Goal: Information Seeking & Learning: Compare options

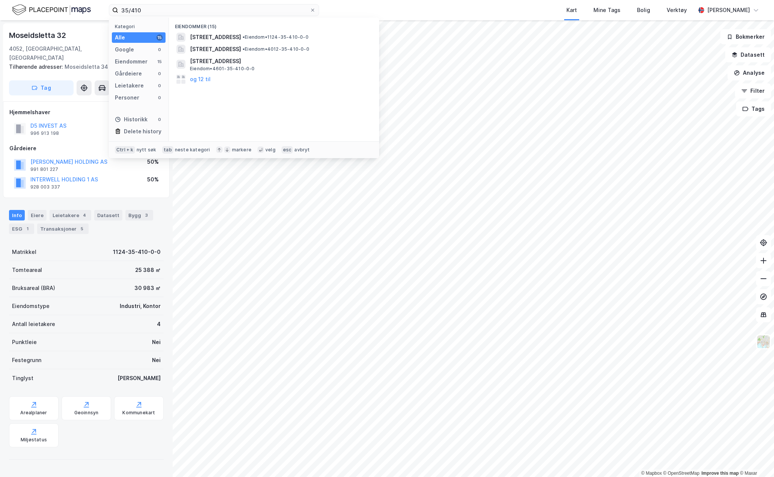
click at [133, 8] on input "35/410" at bounding box center [213, 10] width 191 height 11
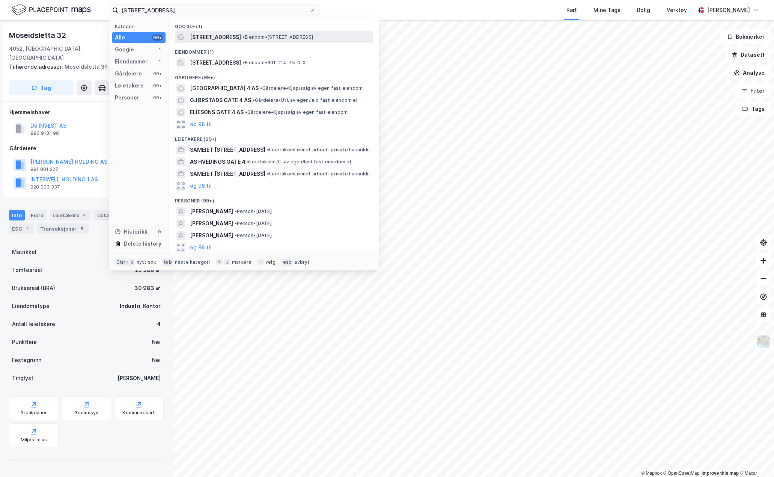
click at [242, 36] on span "• Eiendom • [STREET_ADDRESS]" at bounding box center [277, 37] width 71 height 6
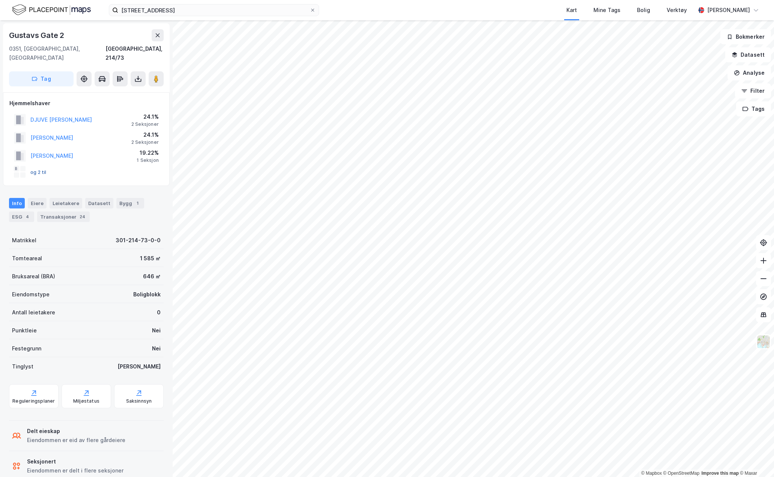
click at [0, 0] on button "og 2 til" at bounding box center [0, 0] width 0 height 0
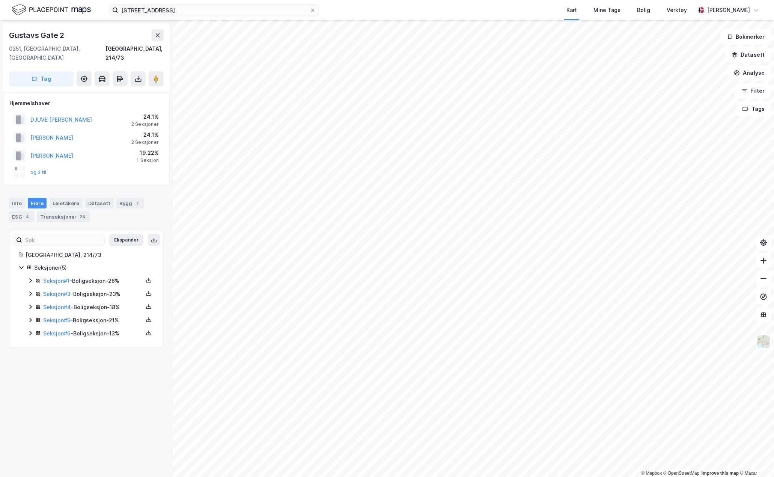
click at [30, 279] on icon at bounding box center [30, 281] width 2 height 5
click at [31, 330] on icon at bounding box center [30, 332] width 2 height 5
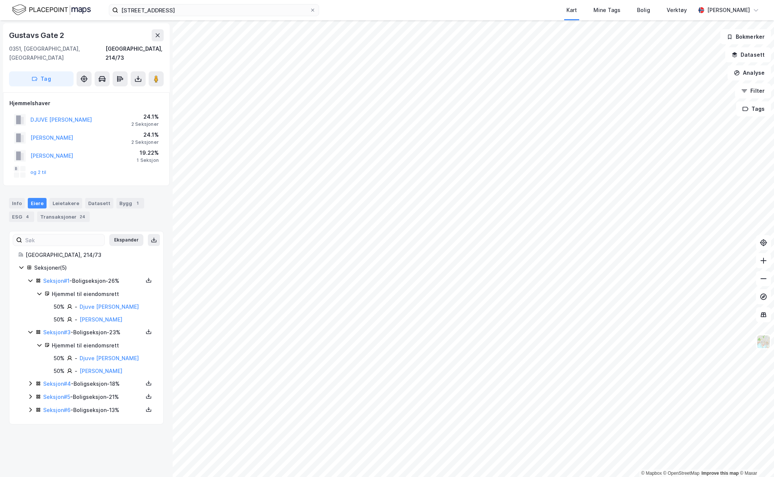
click at [29, 380] on icon at bounding box center [30, 383] width 6 height 6
click at [29, 432] on icon at bounding box center [30, 435] width 6 height 6
click at [31, 457] on icon at bounding box center [30, 460] width 6 height 6
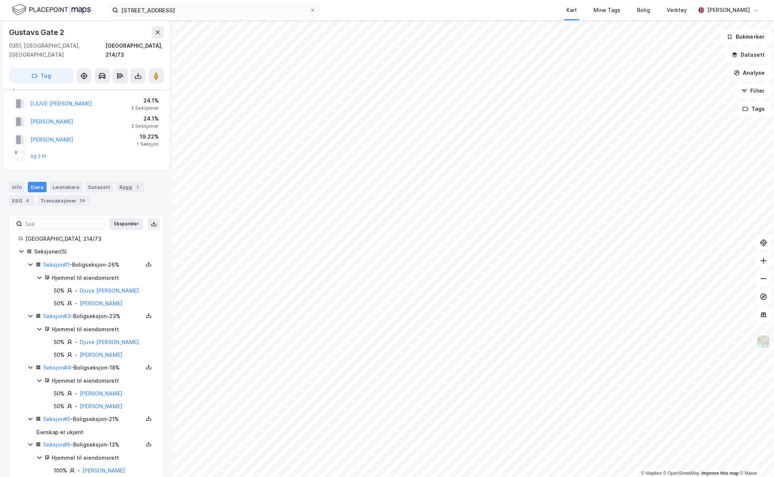
scroll to position [24, 0]
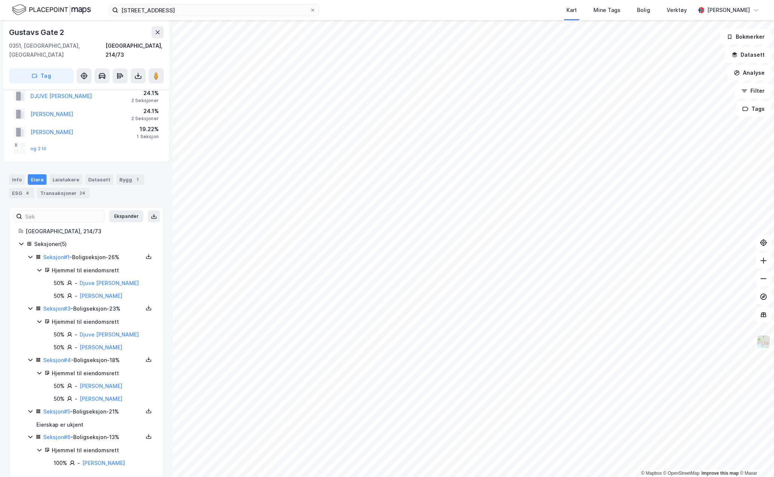
click at [33, 434] on icon at bounding box center [30, 437] width 6 height 6
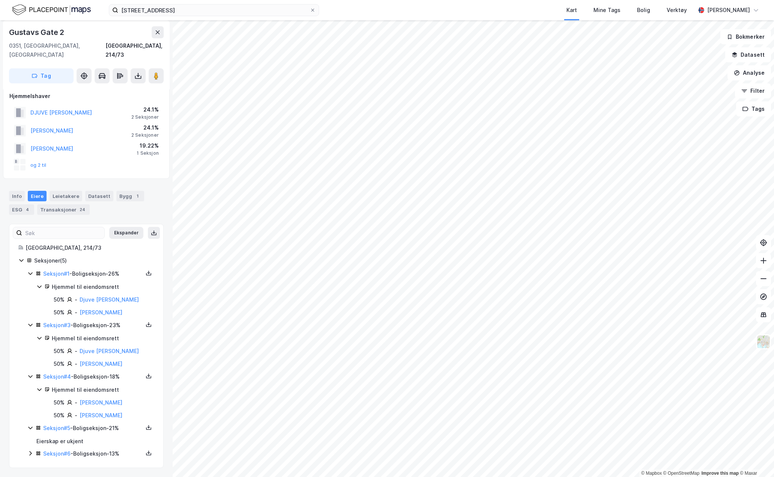
scroll to position [0, 0]
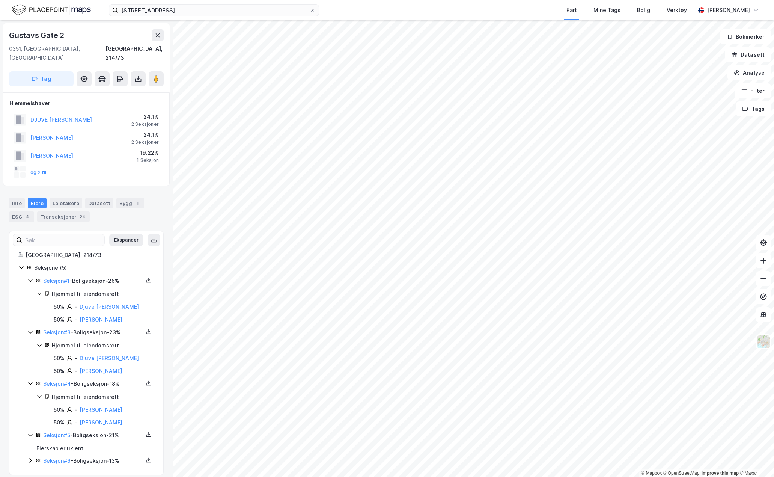
click at [31, 434] on icon at bounding box center [30, 435] width 4 height 3
click at [91, 316] on link "[PERSON_NAME]" at bounding box center [101, 319] width 43 height 6
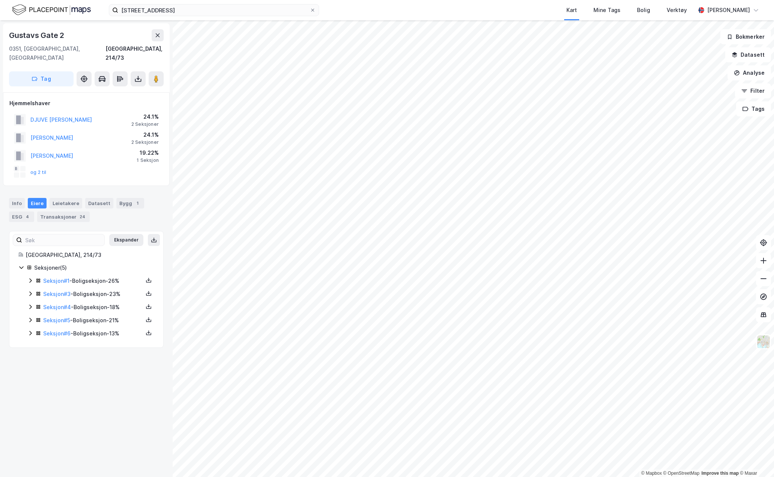
click at [108, 289] on div "Seksjon # 3 - Boligseksjon - 23%" at bounding box center [93, 293] width 100 height 9
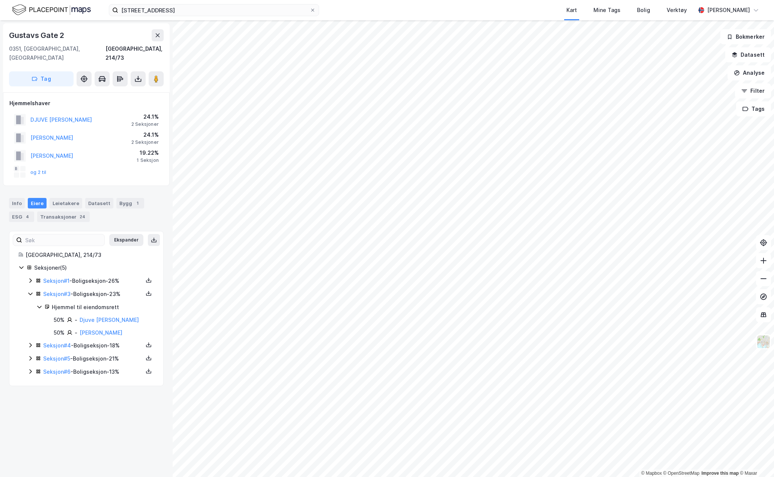
click at [111, 276] on div "Seksjon # 1 - Boligseksjon - 26%" at bounding box center [93, 280] width 100 height 9
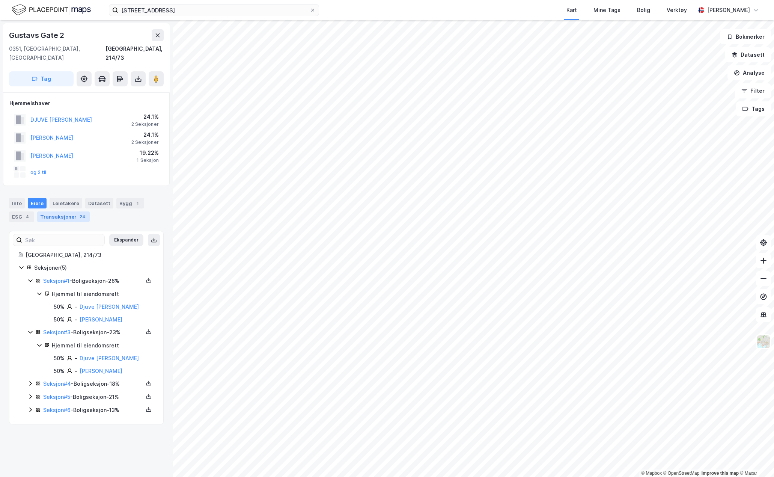
click at [56, 211] on div "Transaksjoner 24" at bounding box center [63, 216] width 53 height 11
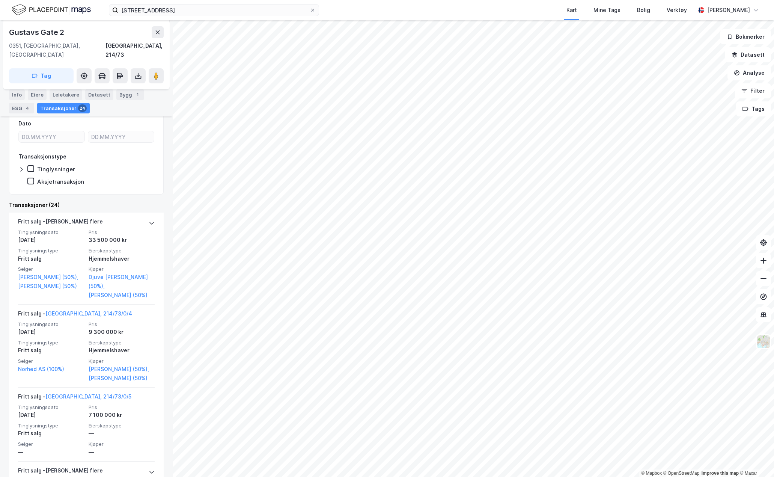
scroll to position [75, 0]
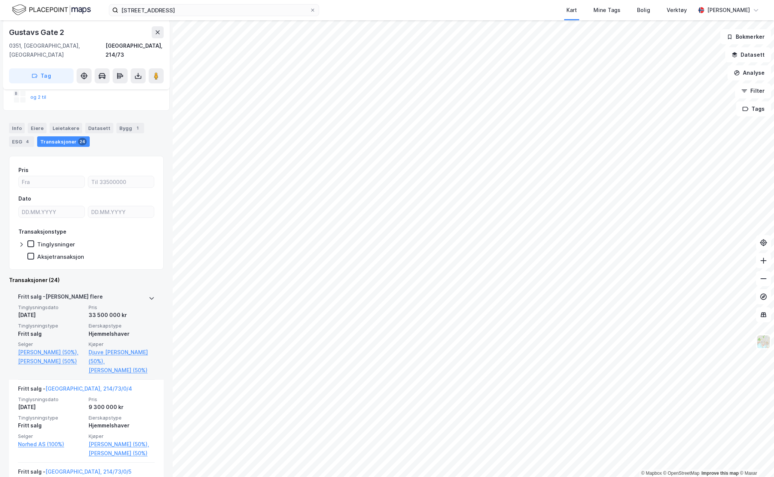
click at [149, 295] on icon at bounding box center [152, 298] width 6 height 6
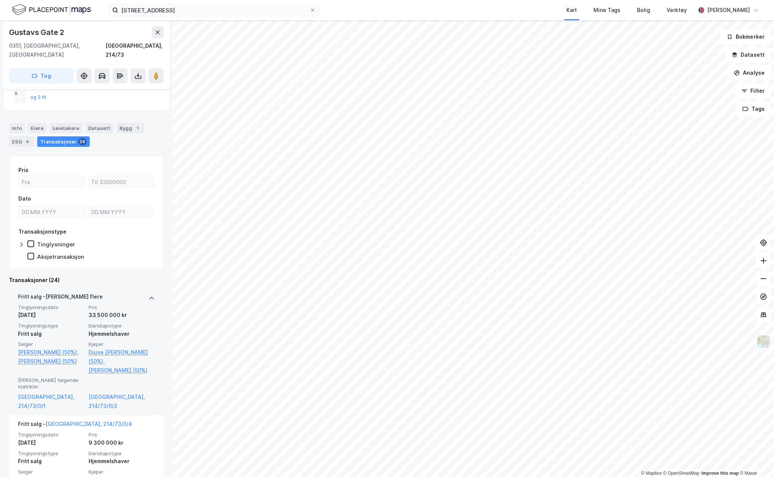
scroll to position [0, 0]
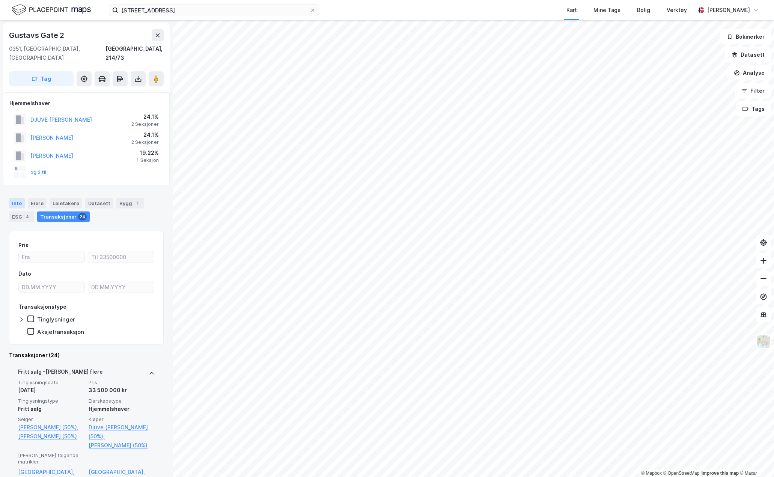
click at [14, 198] on div "Info" at bounding box center [17, 203] width 16 height 11
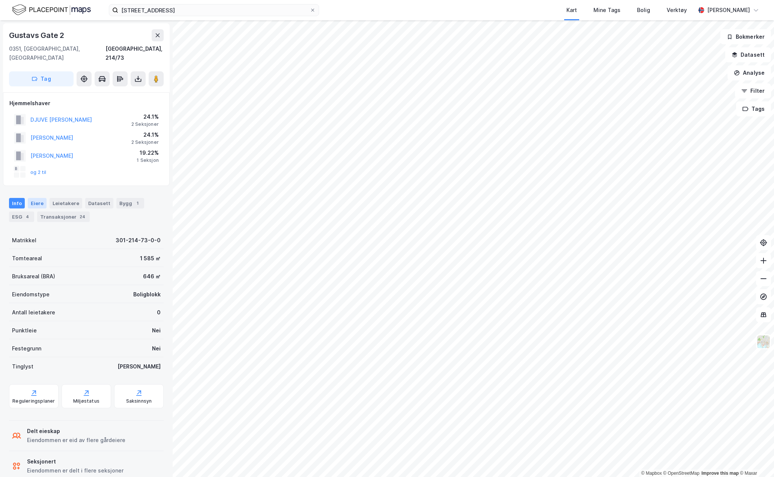
click at [34, 198] on div "Eiere" at bounding box center [37, 203] width 19 height 11
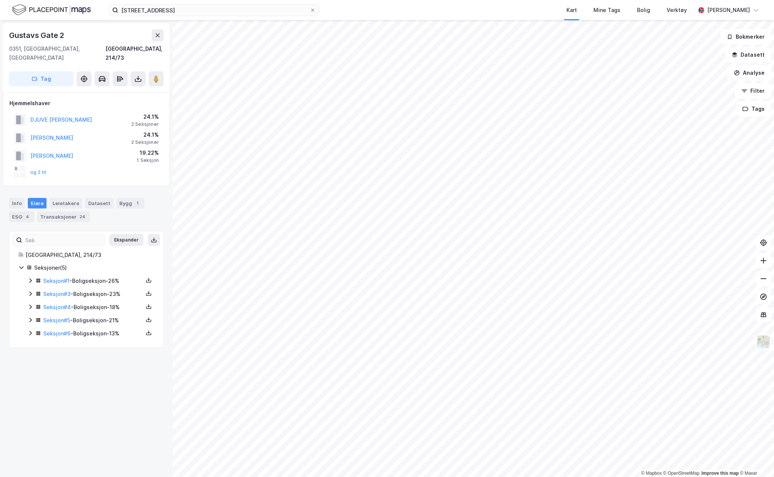
click at [27, 277] on icon at bounding box center [30, 280] width 6 height 6
click at [29, 291] on icon at bounding box center [30, 294] width 6 height 6
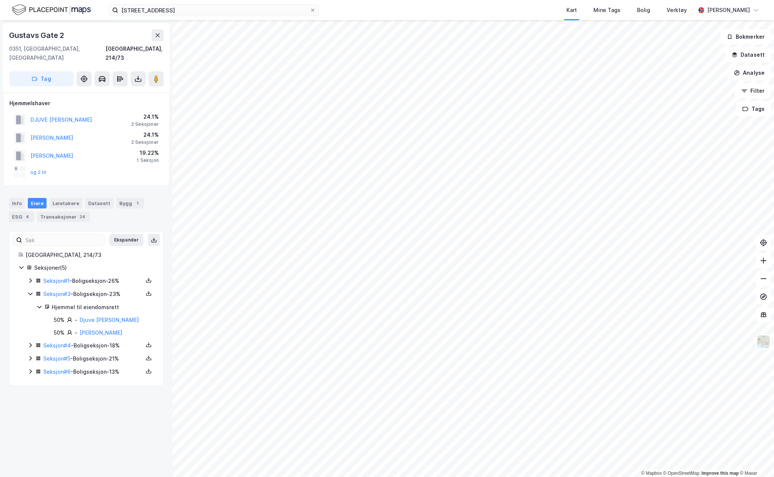
click at [29, 293] on icon at bounding box center [30, 294] width 4 height 3
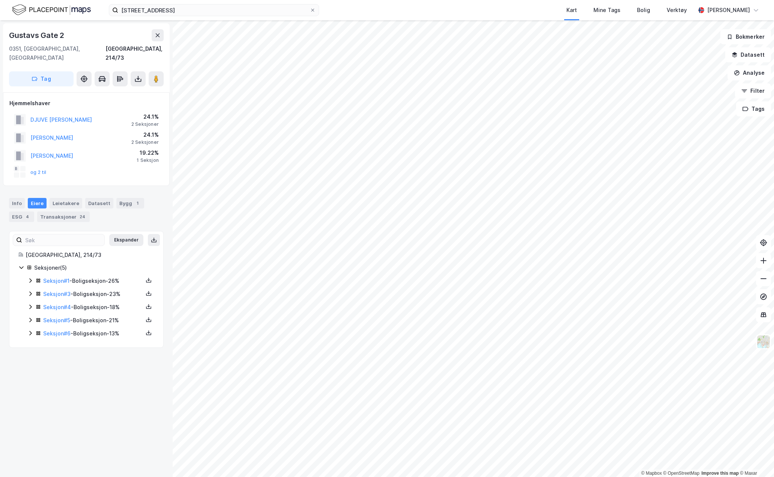
click at [18, 200] on div "Info [PERSON_NAME] Datasett Bygg 1 ESG 4 Transaksjoner 24" at bounding box center [86, 210] width 155 height 24
click at [19, 198] on div "Info" at bounding box center [17, 203] width 16 height 11
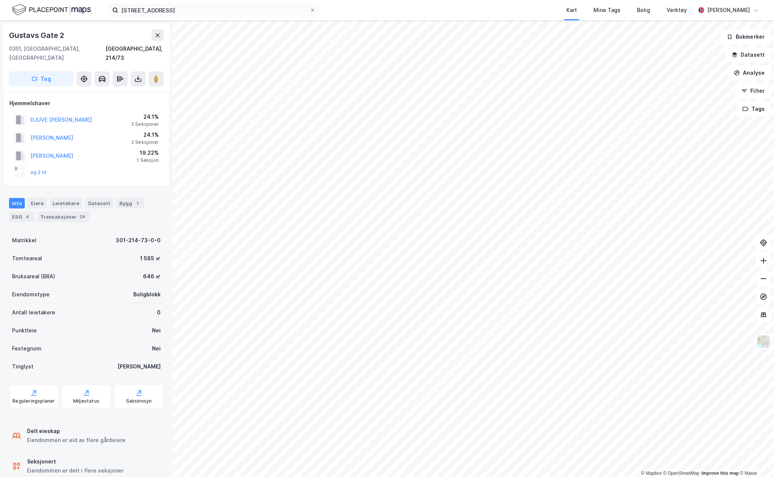
click at [40, 8] on img at bounding box center [51, 9] width 79 height 13
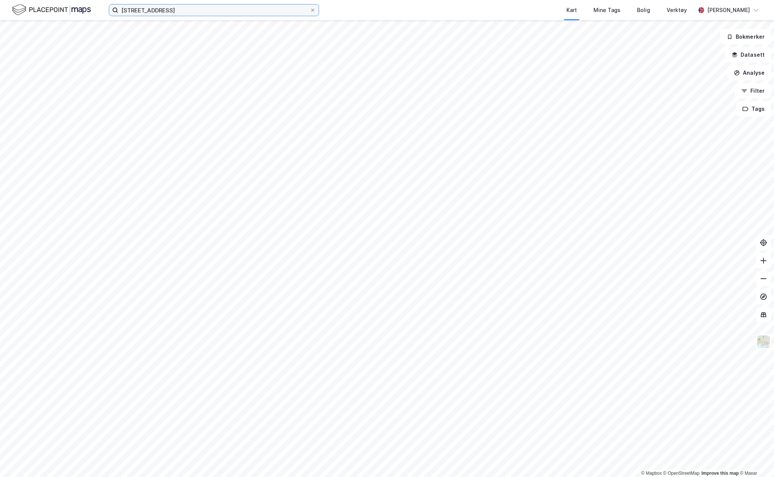
click at [165, 15] on input "[STREET_ADDRESS]" at bounding box center [213, 10] width 191 height 11
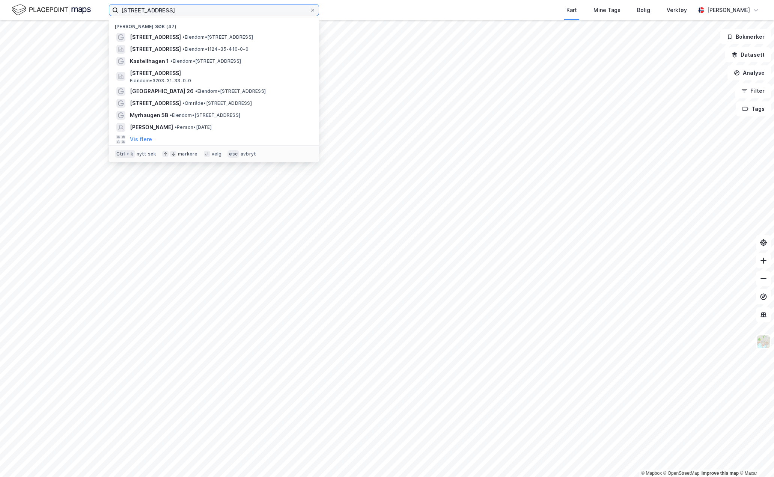
type input "[STREET_ADDRESS]"
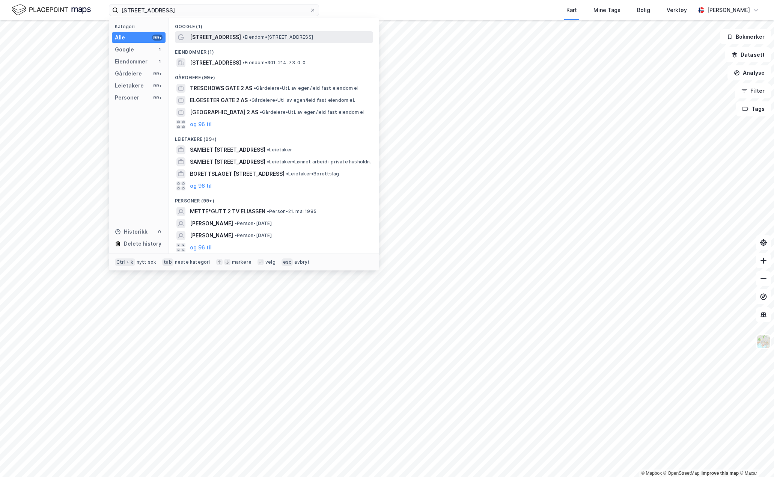
click at [200, 37] on span "[STREET_ADDRESS]" at bounding box center [215, 37] width 51 height 9
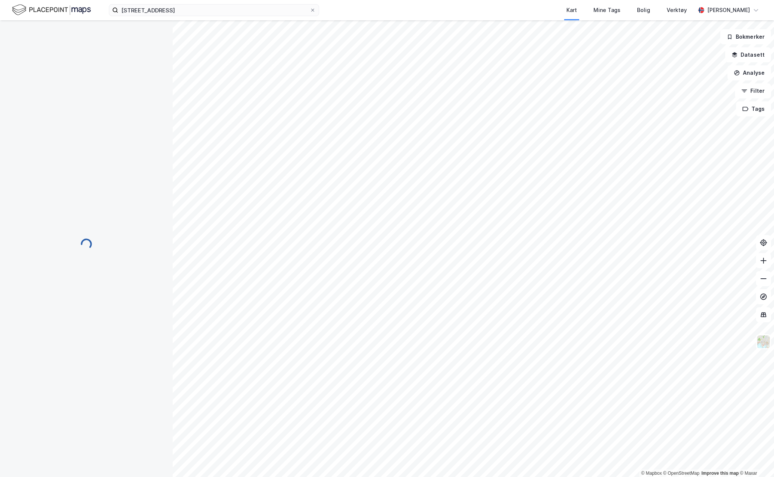
scroll to position [0, 0]
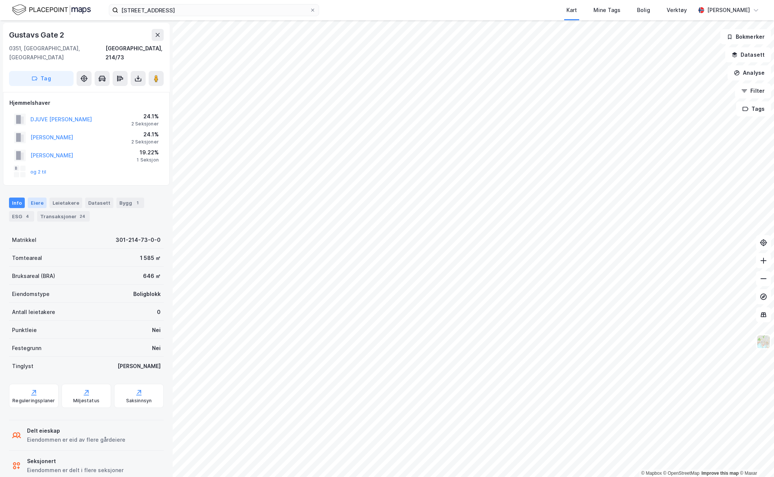
click at [38, 197] on div "Eiere" at bounding box center [37, 202] width 19 height 11
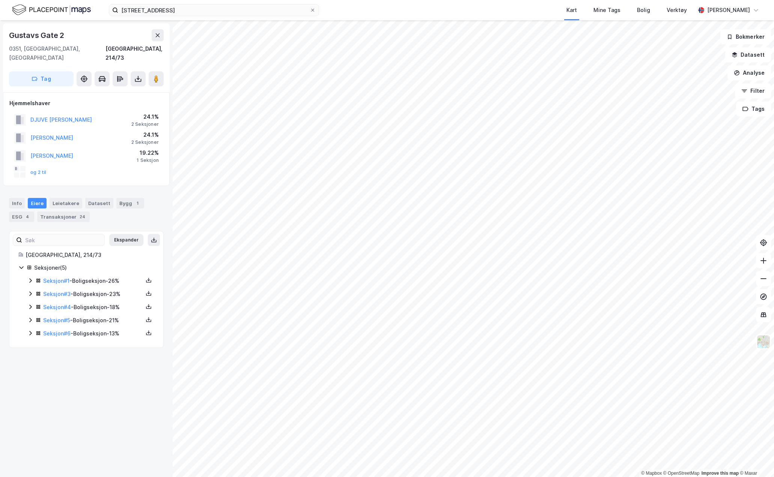
click at [29, 276] on div "Seksjon # 1 - Boligseksjon - 26%" at bounding box center [90, 280] width 127 height 9
click at [29, 291] on icon at bounding box center [30, 294] width 6 height 6
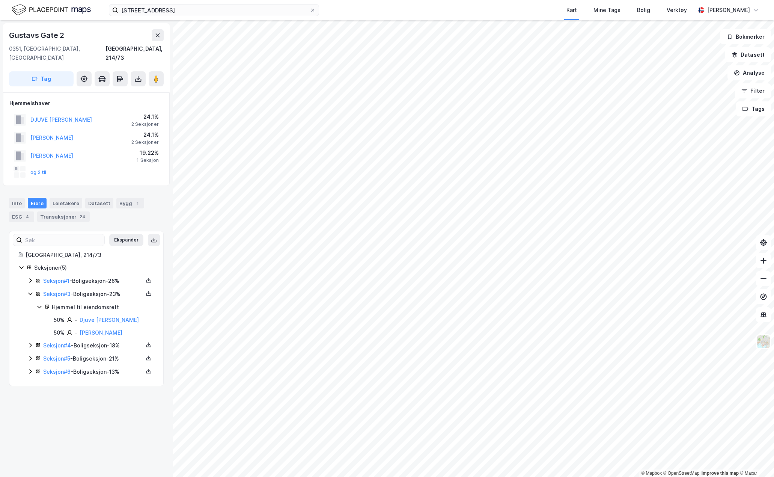
click at [30, 291] on icon at bounding box center [30, 294] width 6 height 6
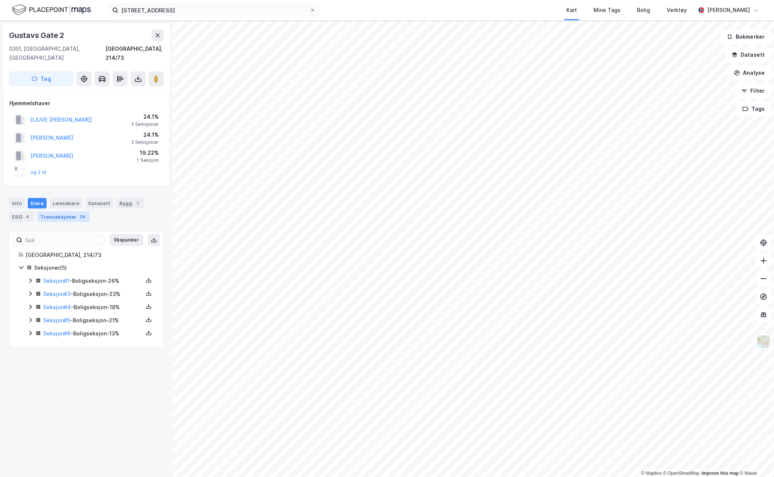
click at [50, 211] on div "Transaksjoner 24" at bounding box center [63, 216] width 53 height 11
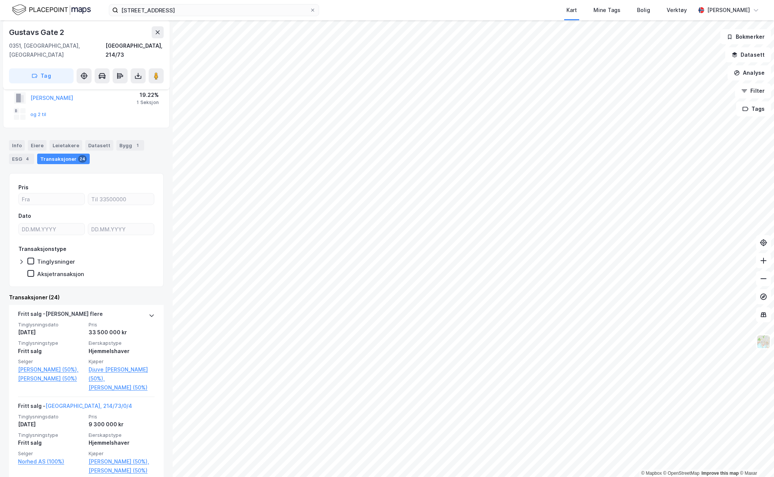
scroll to position [113, 0]
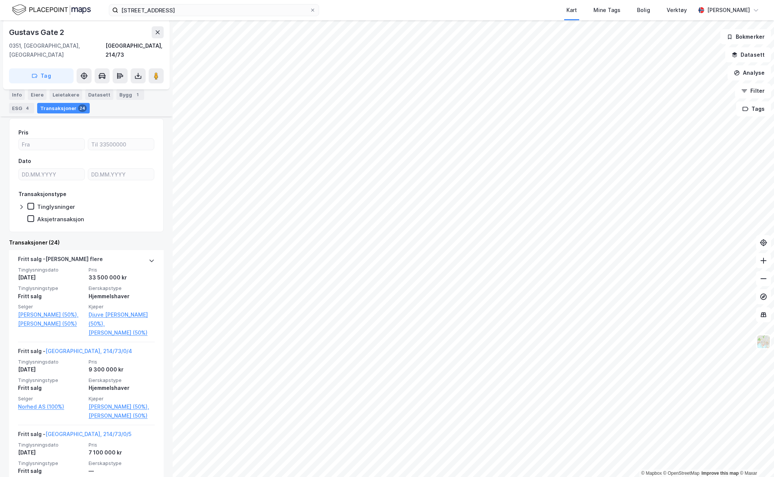
click at [51, 11] on img at bounding box center [51, 9] width 79 height 13
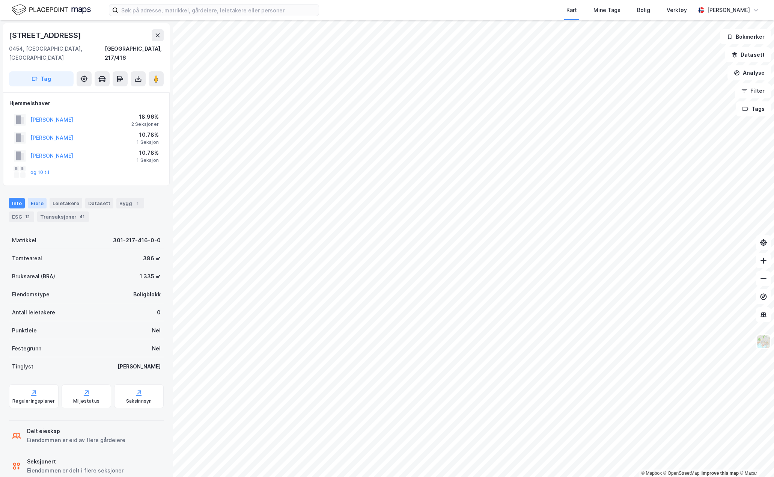
click at [36, 198] on div "Eiere" at bounding box center [37, 203] width 19 height 11
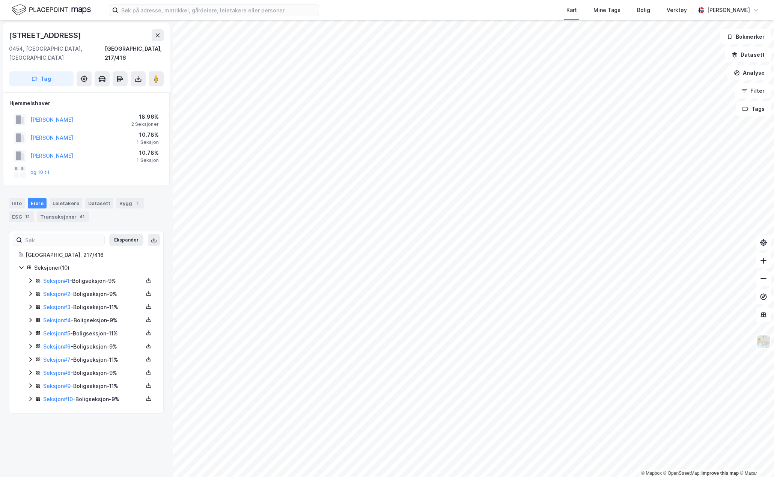
click at [32, 277] on icon at bounding box center [30, 280] width 6 height 6
click at [29, 277] on icon at bounding box center [30, 280] width 6 height 6
click at [29, 291] on icon at bounding box center [30, 294] width 6 height 6
click at [30, 304] on icon at bounding box center [30, 306] width 2 height 5
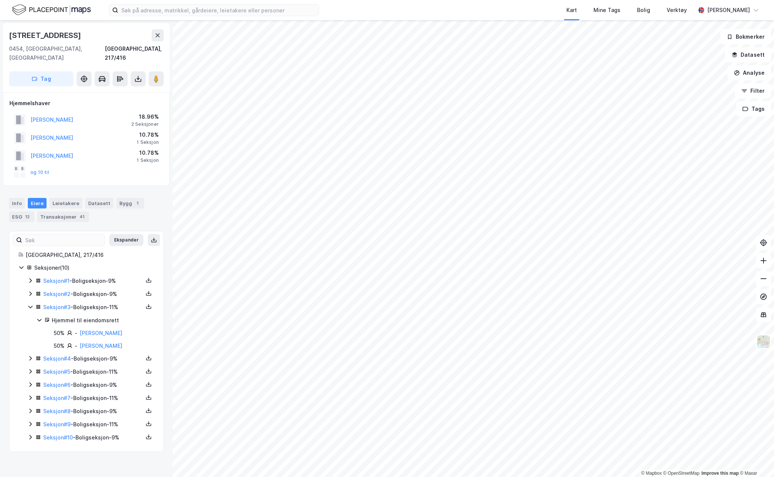
click at [30, 304] on icon at bounding box center [30, 307] width 6 height 6
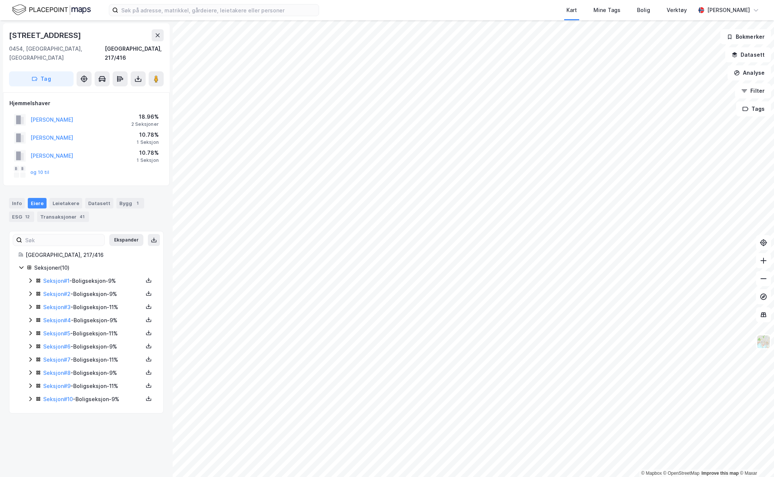
click at [32, 317] on icon at bounding box center [30, 320] width 6 height 6
click at [28, 319] on div "Seksjon # 1 - Boligseksjon - 9% Seksjon # 2 - Boligseksjon - 9% Seksjon # 3 - B…" at bounding box center [90, 339] width 127 height 127
click at [29, 330] on icon at bounding box center [30, 333] width 6 height 6
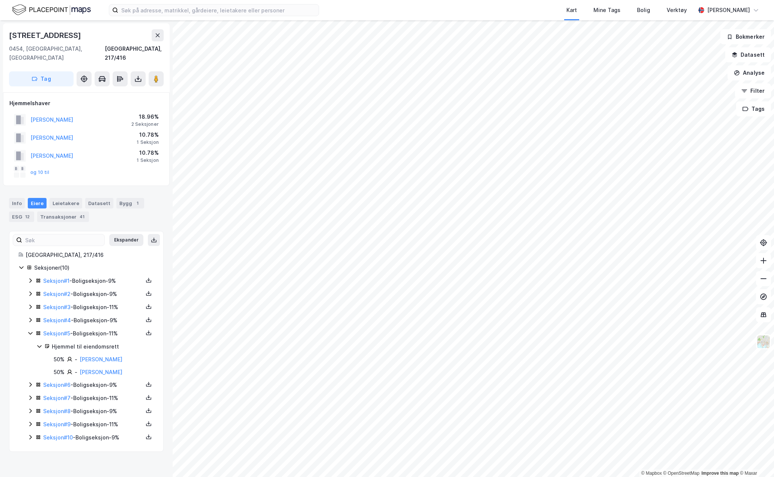
click at [29, 330] on icon at bounding box center [30, 333] width 6 height 6
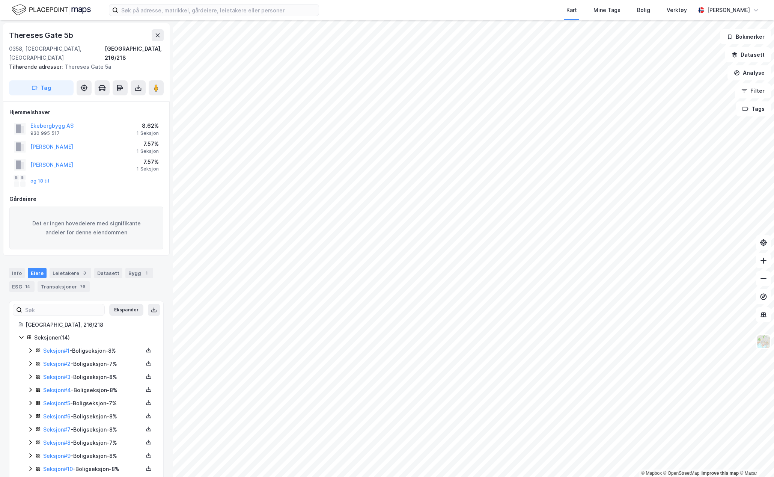
scroll to position [59, 0]
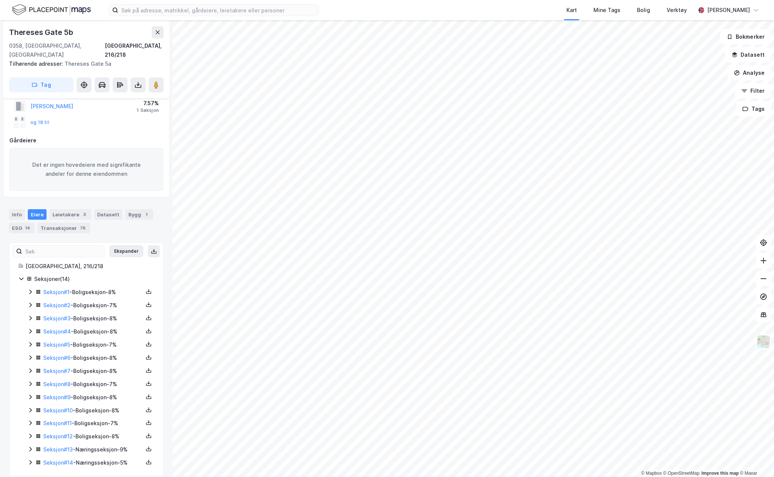
click at [29, 289] on icon at bounding box center [30, 292] width 6 height 6
click at [29, 291] on icon at bounding box center [30, 292] width 4 height 3
click at [29, 302] on icon at bounding box center [30, 305] width 6 height 6
click at [29, 315] on icon at bounding box center [30, 318] width 6 height 6
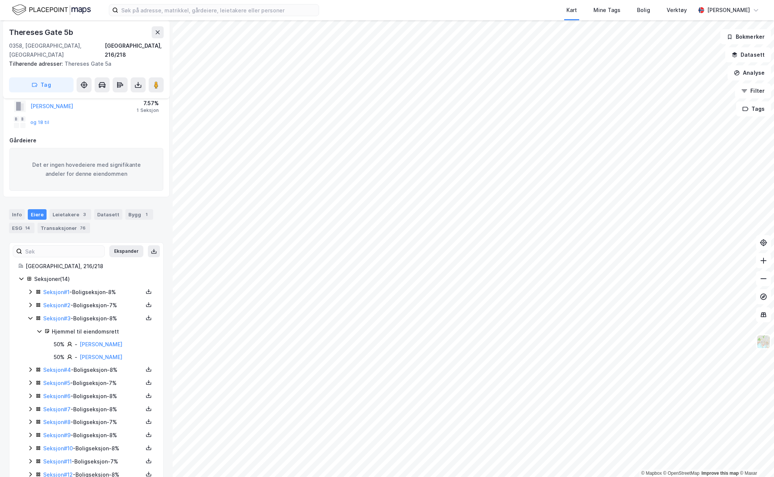
click at [29, 317] on icon at bounding box center [30, 318] width 4 height 3
click at [30, 328] on icon at bounding box center [30, 331] width 6 height 6
click at [30, 341] on icon at bounding box center [30, 344] width 6 height 6
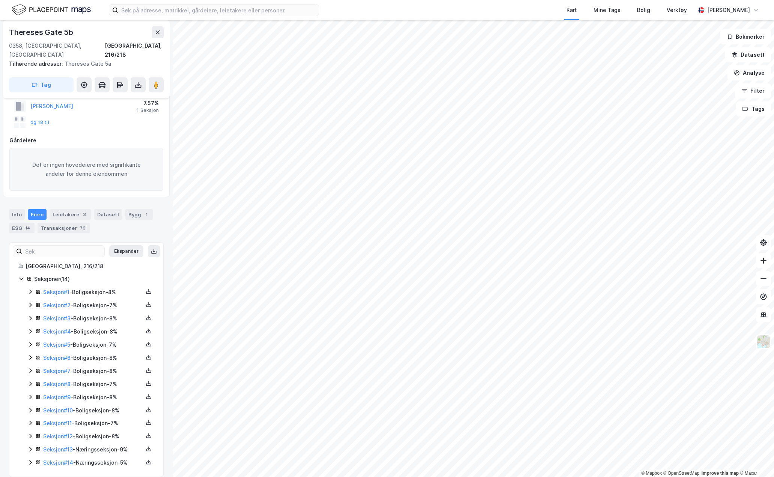
click at [29, 354] on icon at bounding box center [30, 357] width 6 height 6
click at [29, 356] on icon at bounding box center [30, 357] width 4 height 3
click at [30, 367] on icon at bounding box center [30, 370] width 6 height 6
click at [30, 366] on div "Seksjon # 7 - Boligseksjon - 8%" at bounding box center [90, 370] width 127 height 9
click at [29, 381] on icon at bounding box center [30, 384] width 6 height 6
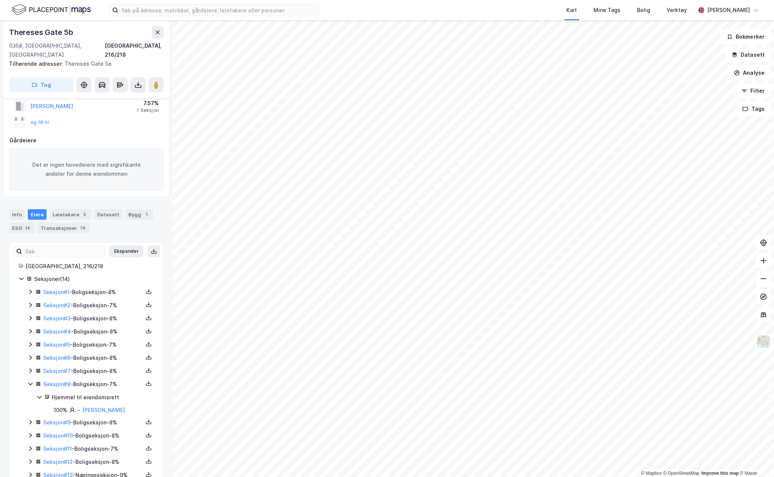
click at [29, 381] on icon at bounding box center [30, 384] width 6 height 6
click at [28, 394] on icon at bounding box center [30, 397] width 6 height 6
click at [29, 433] on icon at bounding box center [30, 436] width 6 height 6
click at [29, 435] on icon at bounding box center [30, 436] width 4 height 3
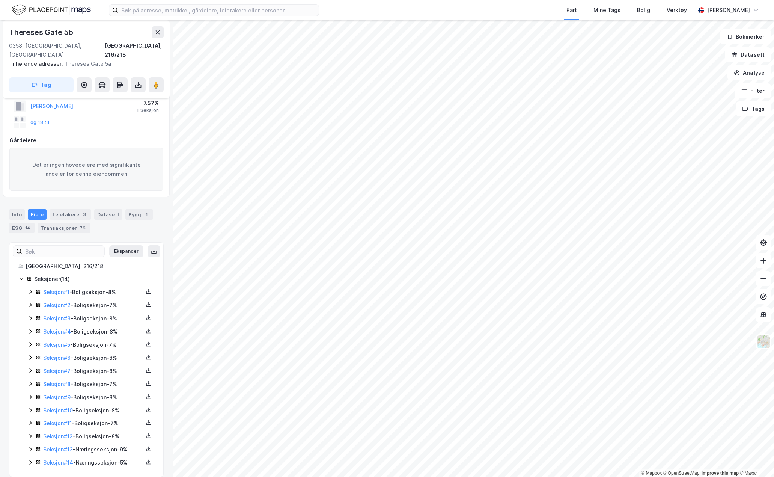
click at [30, 420] on icon at bounding box center [30, 423] width 6 height 6
click at [30, 407] on icon at bounding box center [30, 410] width 6 height 6
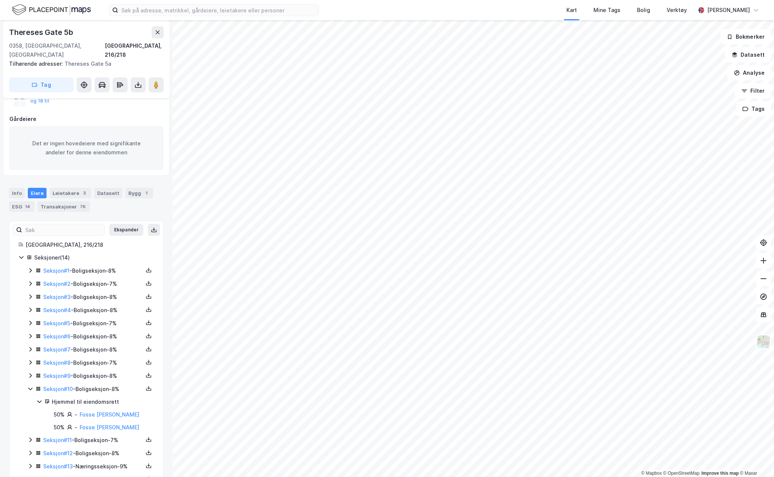
scroll to position [96, 0]
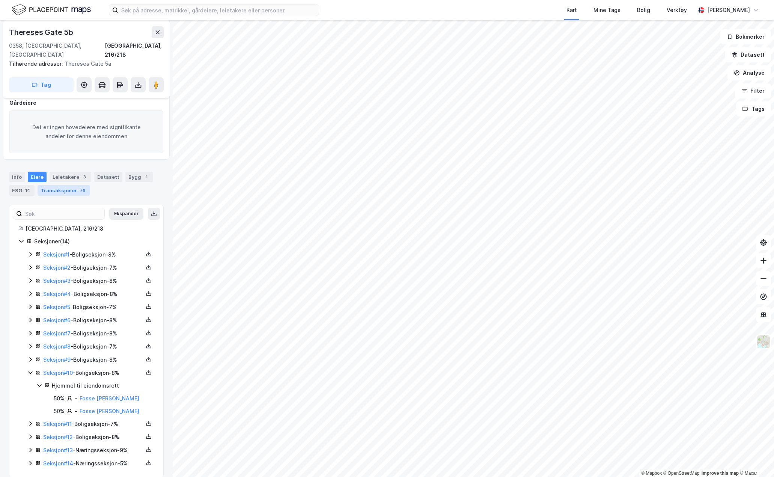
click at [48, 185] on div "Transaksjoner 76" at bounding box center [64, 190] width 53 height 11
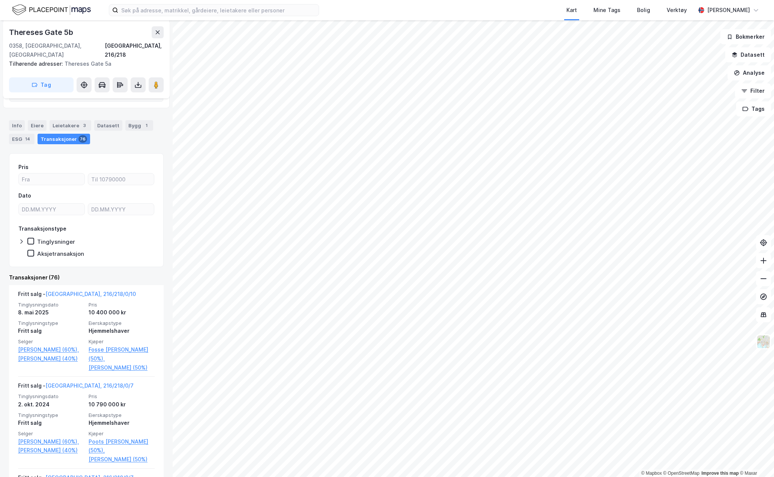
scroll to position [150, 0]
